Goal: Task Accomplishment & Management: Manage account settings

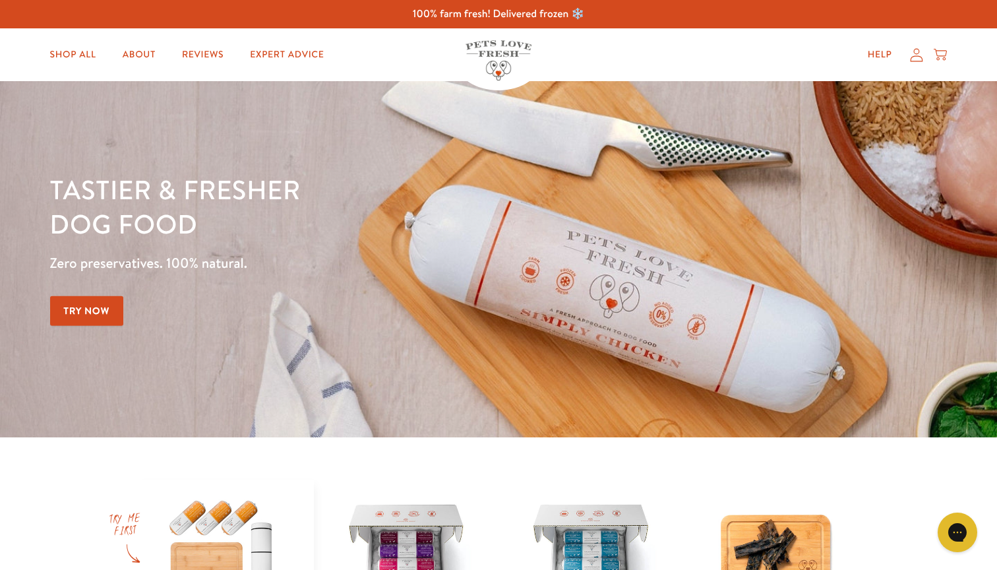
click at [918, 55] on icon at bounding box center [916, 55] width 13 height 14
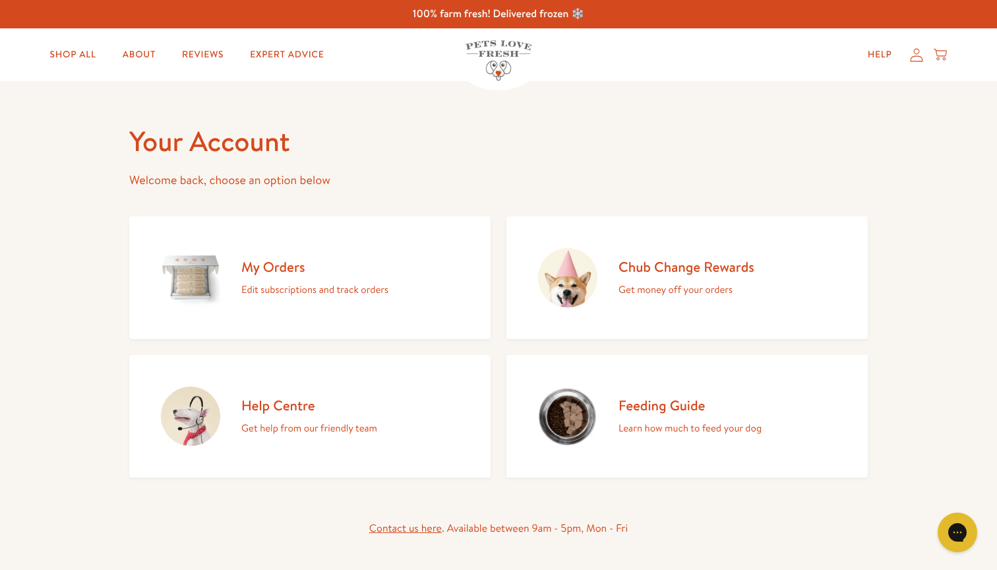
click at [275, 269] on h2 "My Orders" at bounding box center [314, 267] width 147 height 18
click at [275, 288] on p "Edit subscriptions and track orders" at bounding box center [314, 289] width 147 height 17
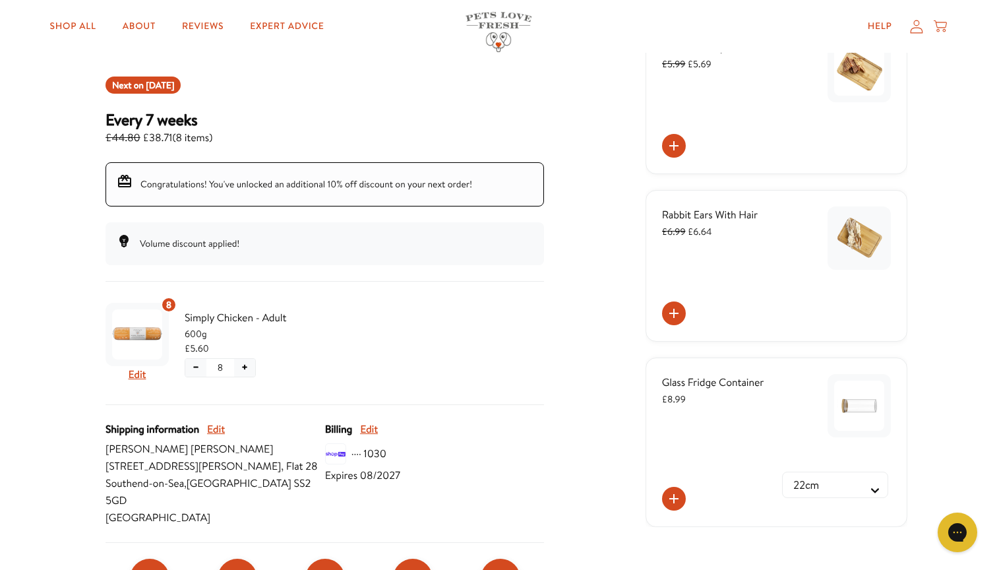
scroll to position [163, 0]
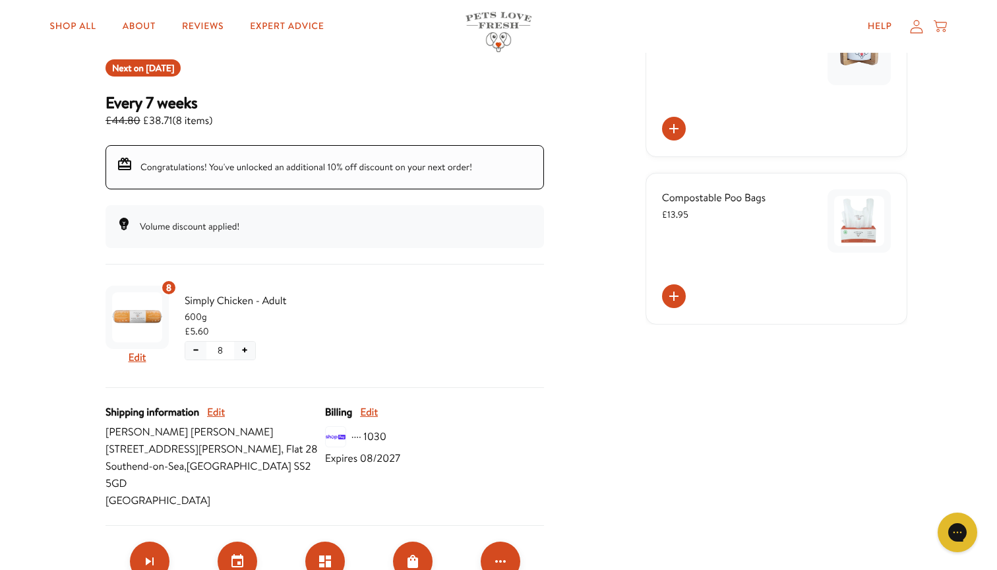
click at [170, 64] on span "Oct 6, 2025" at bounding box center [160, 67] width 28 height 13
click at [390, 141] on div "Next on Oct 6, 2025 Every 7 weeks £44.80 £38.71 ( 8 items ) Congratulations! Yo…" at bounding box center [325, 153] width 439 height 189
click at [382, 127] on div "Next on Oct 6, 2025 Every 7 weeks £44.80 £38.71 ( 8 items ) Congratulations! Yo…" at bounding box center [325, 153] width 439 height 189
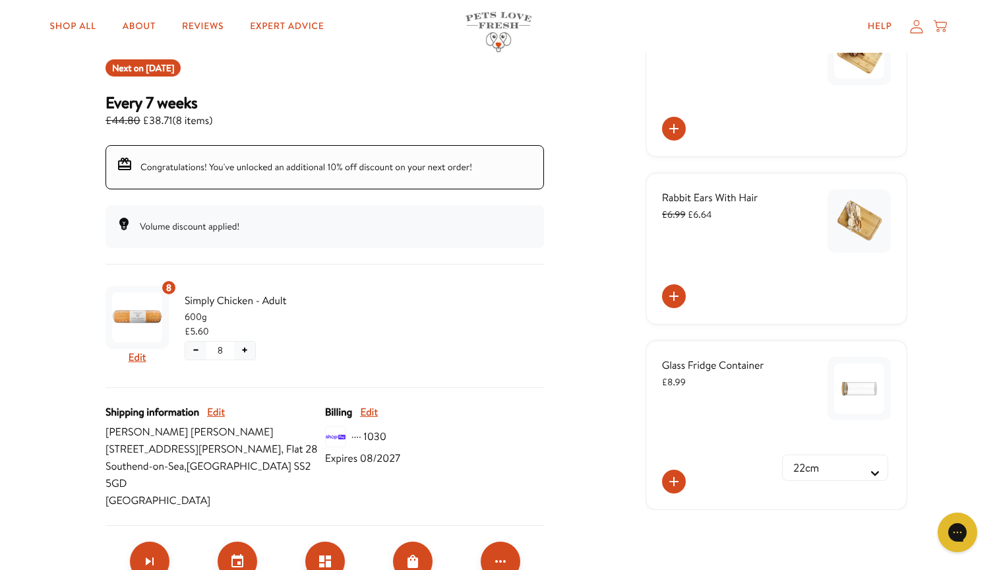
click at [221, 228] on span "Volume discount applied!" at bounding box center [190, 226] width 100 height 13
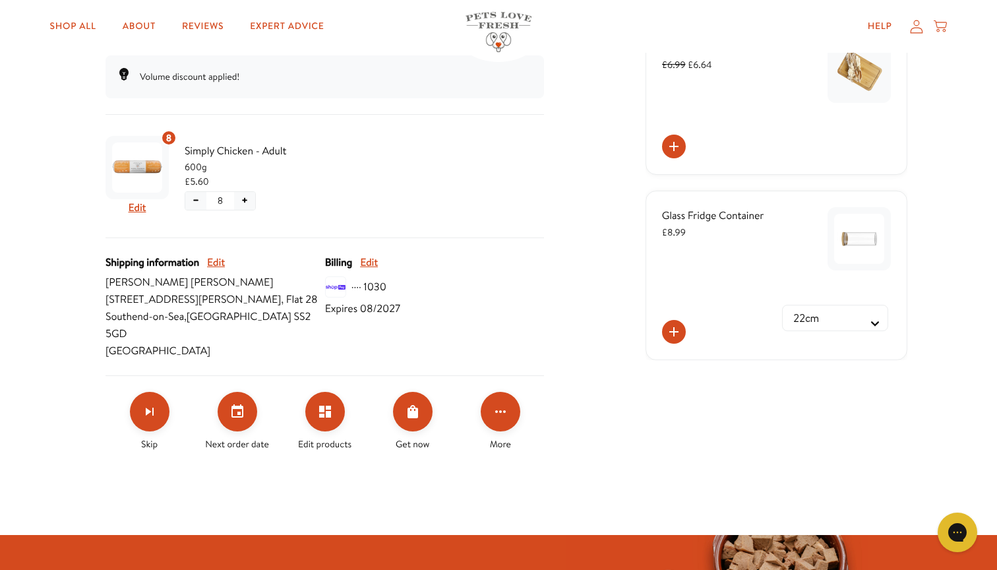
scroll to position [311, 0]
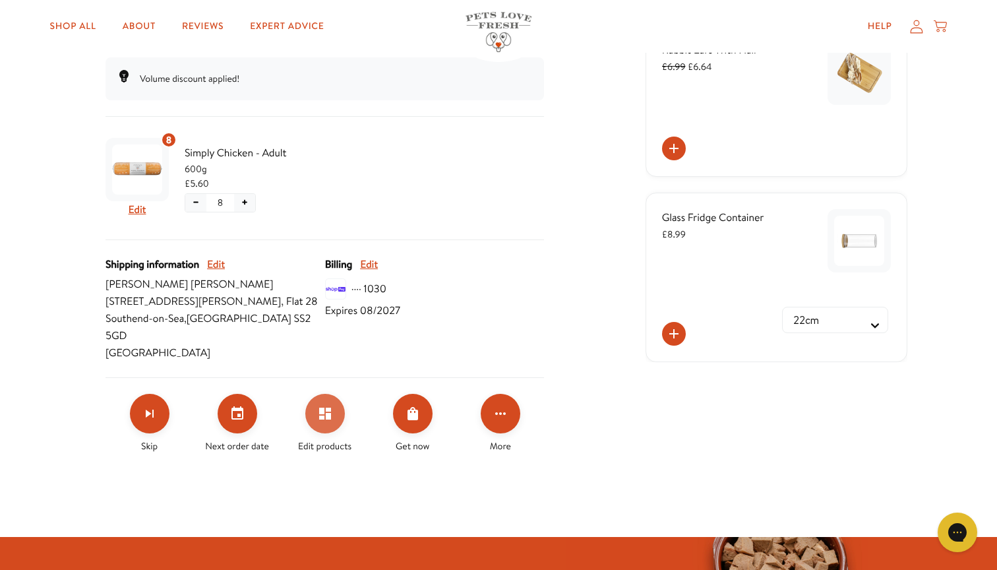
click at [326, 408] on icon "Edit products" at bounding box center [325, 414] width 12 height 12
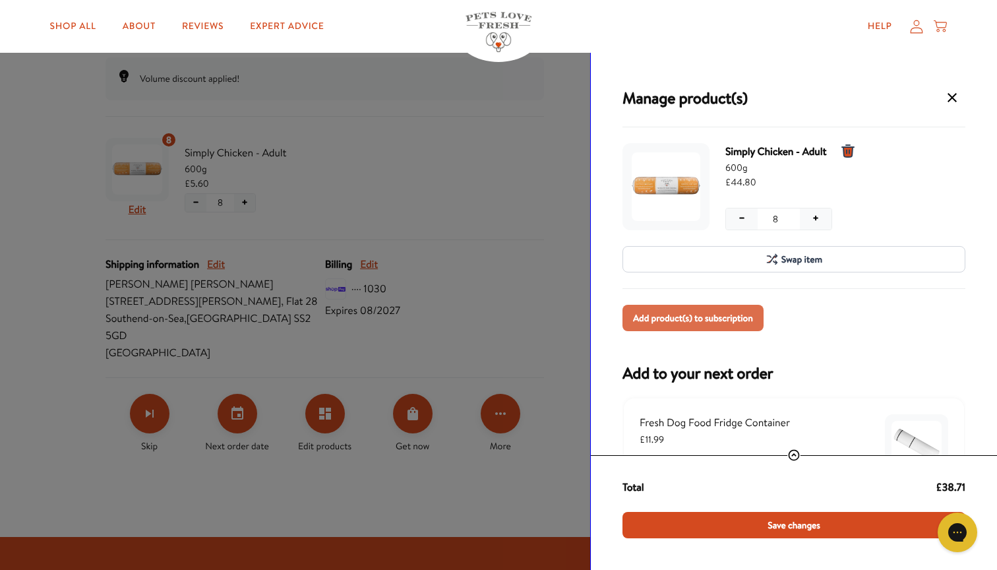
click at [742, 323] on span "Add product(s) to subscription" at bounding box center [693, 318] width 120 height 15
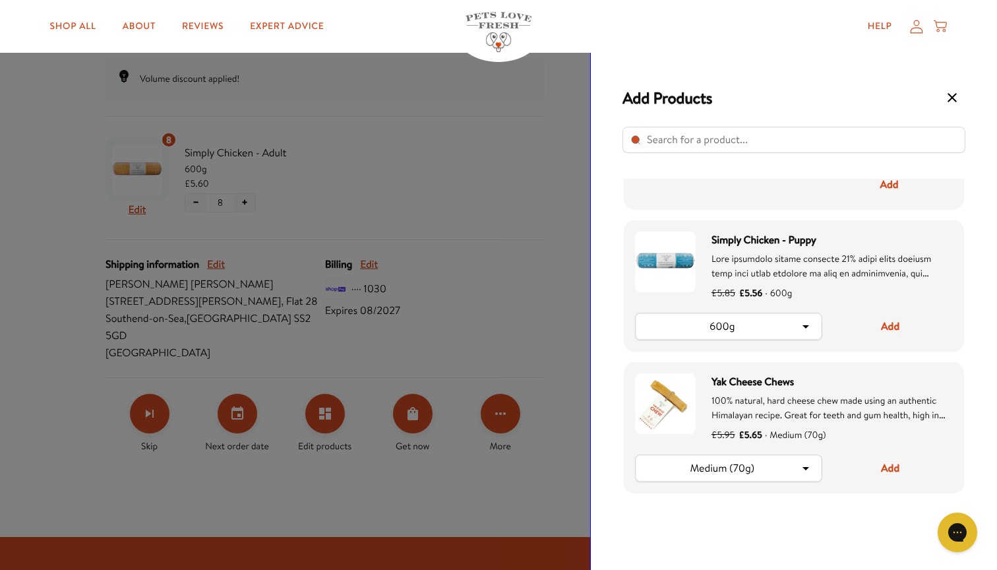
scroll to position [324, 0]
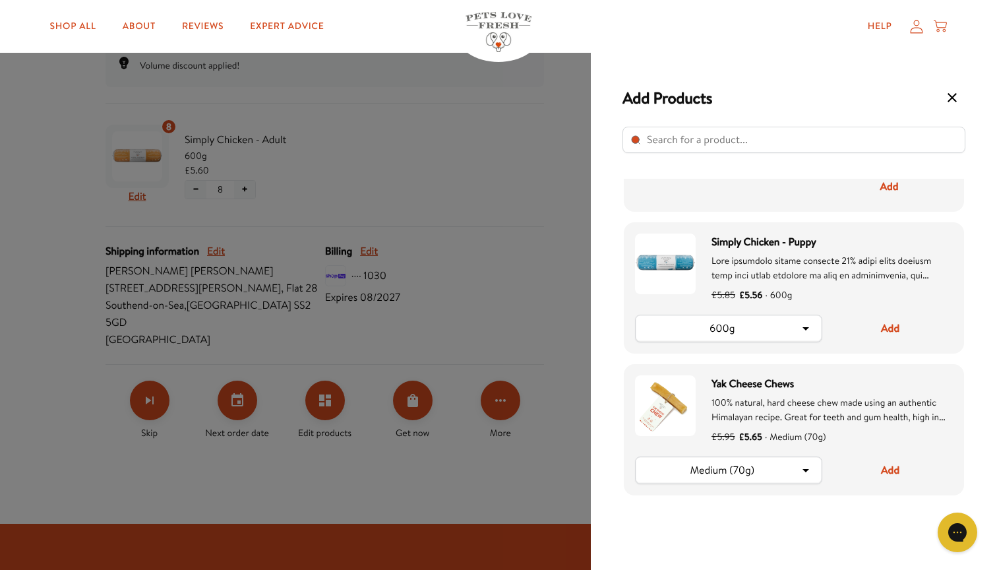
click at [952, 96] on icon "Select product" at bounding box center [953, 98] width 16 height 16
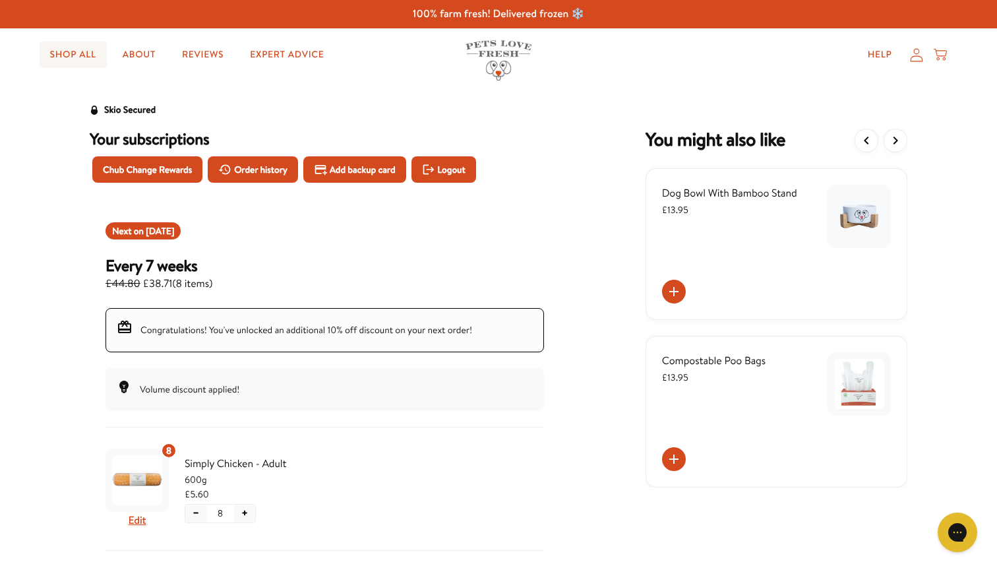
scroll to position [0, 0]
click at [72, 52] on link "Shop All" at bounding box center [73, 55] width 67 height 26
drag, startPoint x: 172, startPoint y: 283, endPoint x: 152, endPoint y: 279, distance: 20.8
click at [152, 279] on span "£44.80 £38.71 ( 8 items )" at bounding box center [159, 283] width 107 height 17
copy span "38.71"
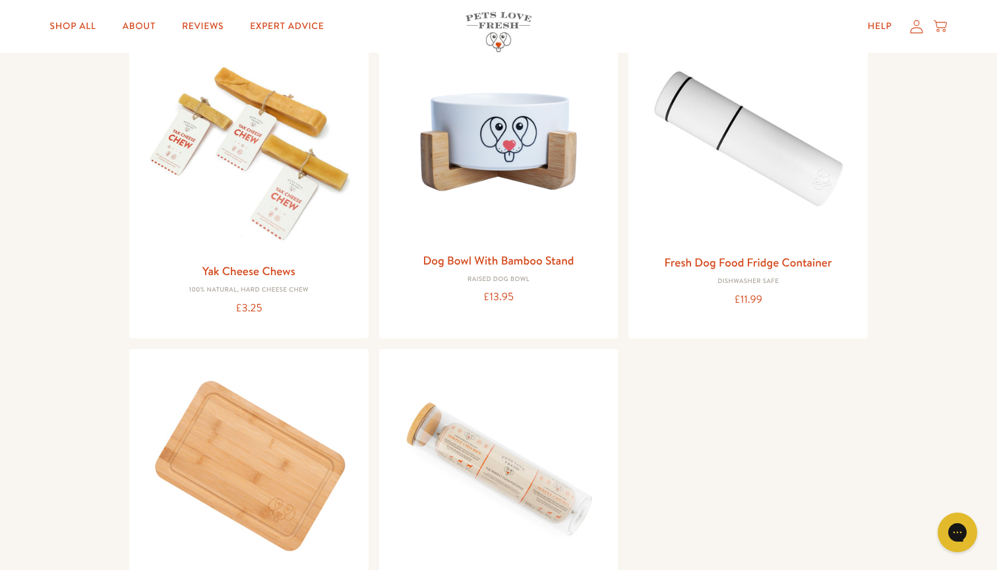
scroll to position [1315, 0]
